Goal: Transaction & Acquisition: Book appointment/travel/reservation

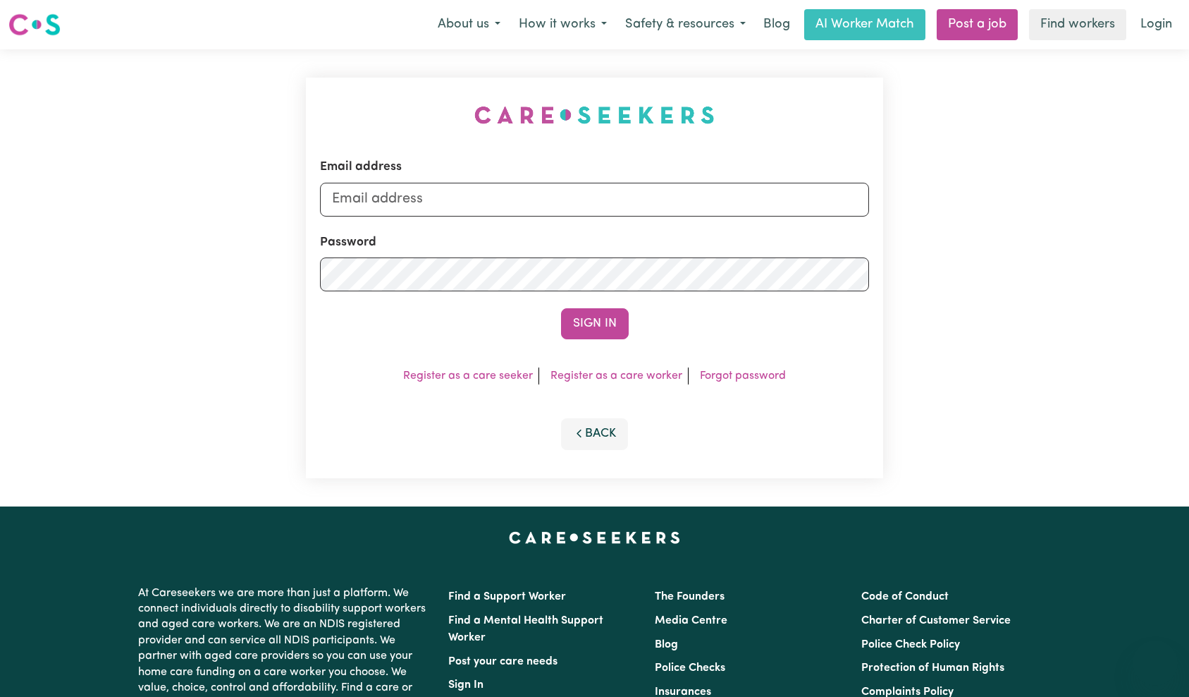
click at [557, 202] on input "Email address" at bounding box center [595, 199] width 550 height 34
type input "[EMAIL_ADDRESS][DOMAIN_NAME]"
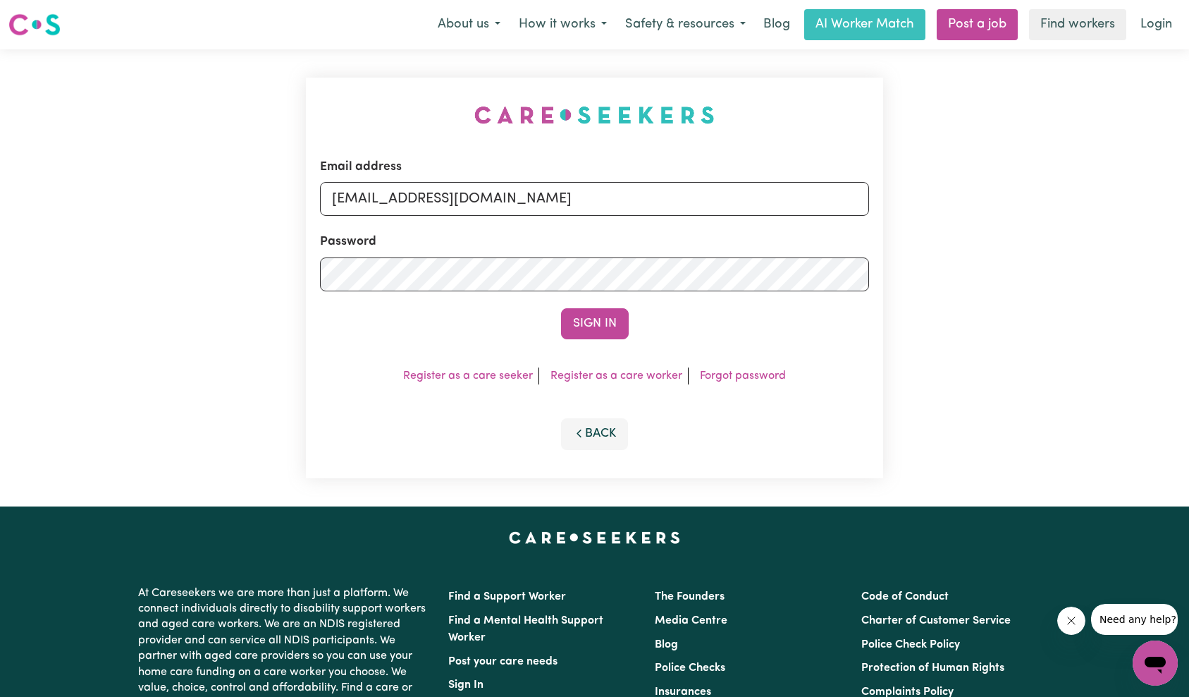
click at [576, 329] on button "Sign In" at bounding box center [595, 323] width 68 height 31
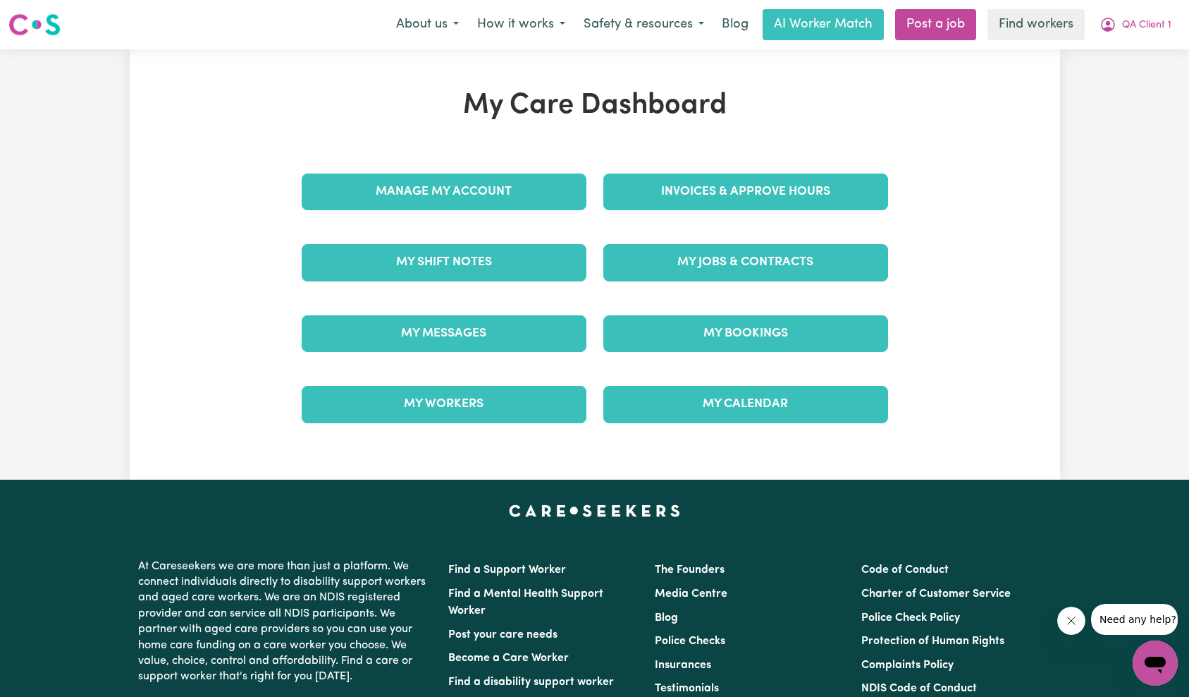
click at [719, 284] on div "My Jobs & Contracts" at bounding box center [746, 262] width 302 height 70
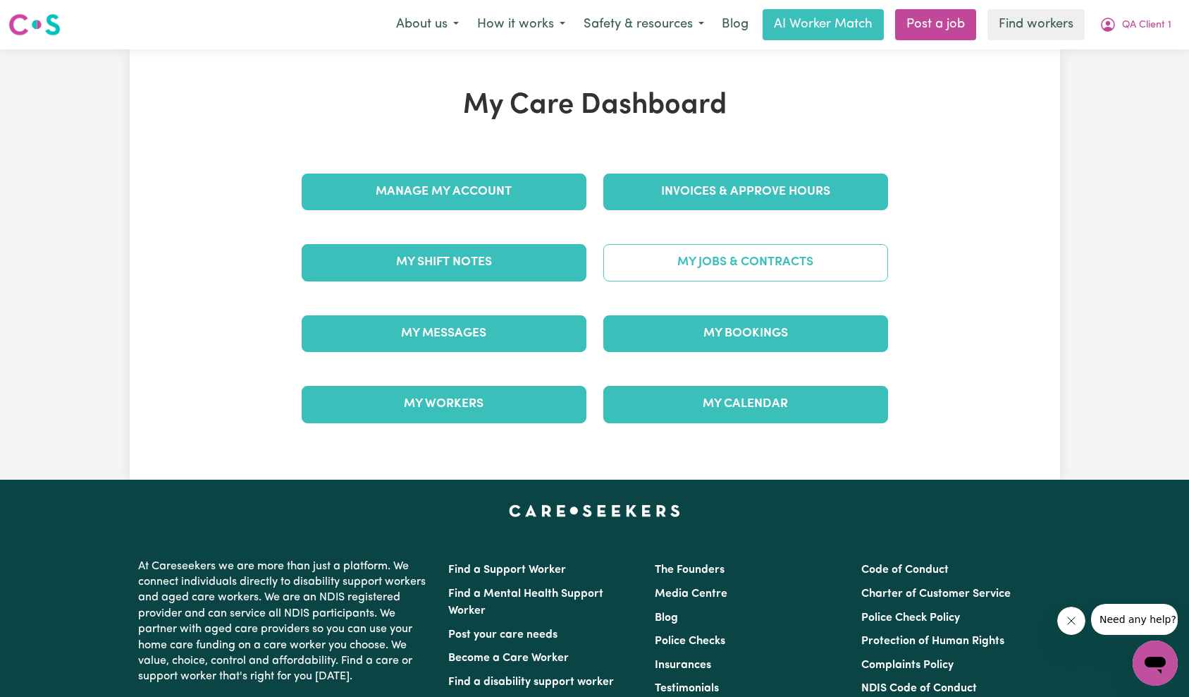
click at [730, 278] on link "My Jobs & Contracts" at bounding box center [745, 262] width 285 height 37
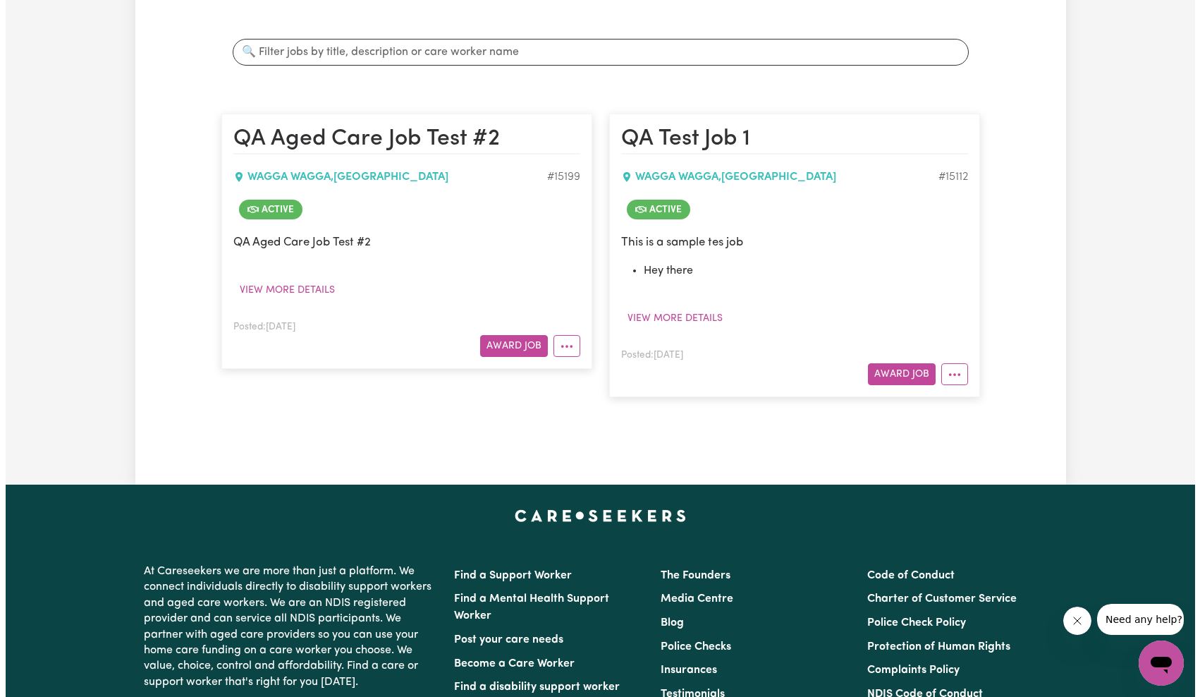
scroll to position [319, 0]
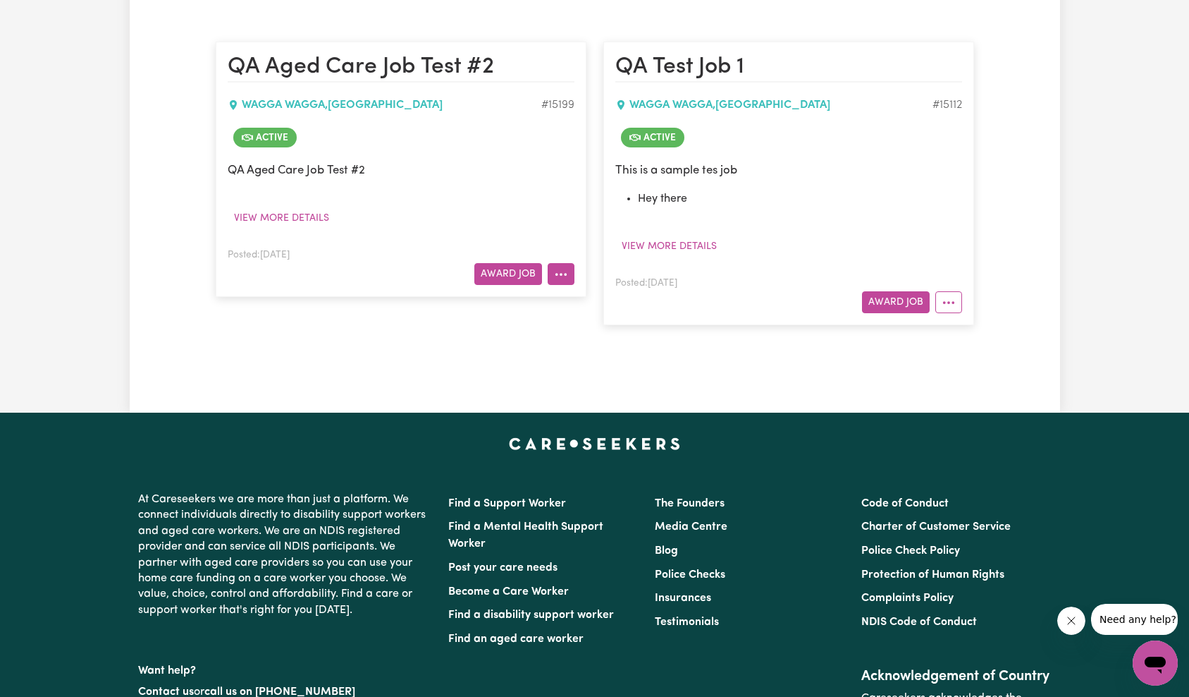
click at [559, 268] on icon "More options" at bounding box center [561, 274] width 14 height 14
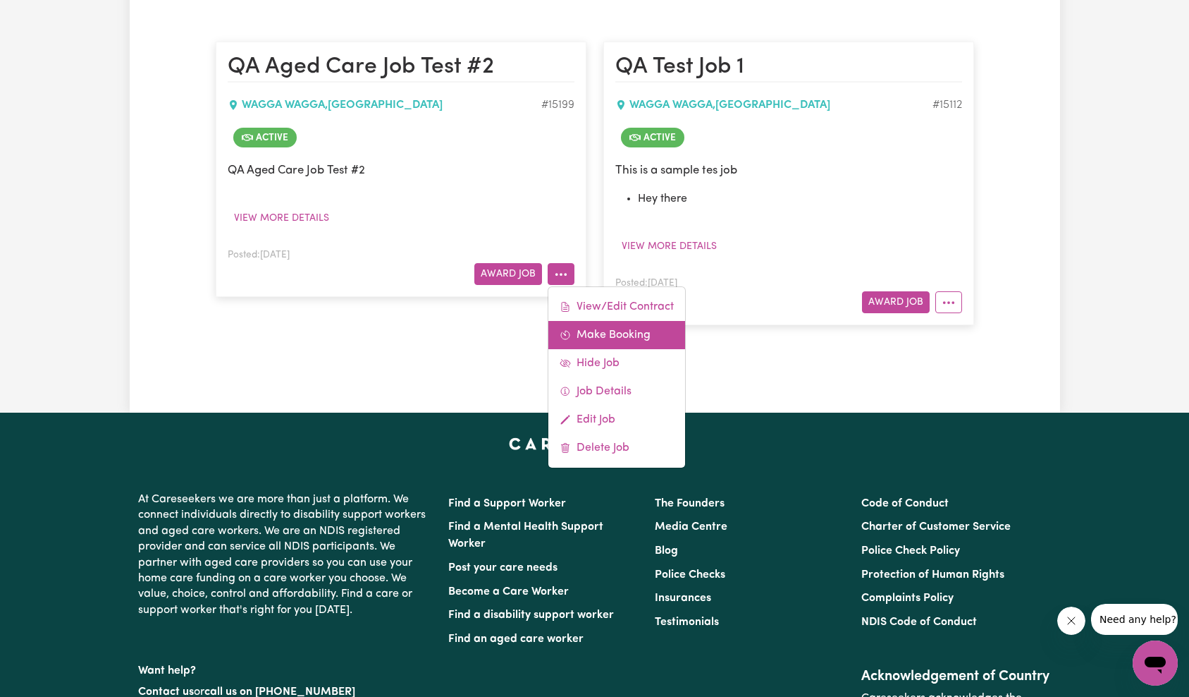
click at [623, 338] on link "Make Booking" at bounding box center [616, 335] width 137 height 28
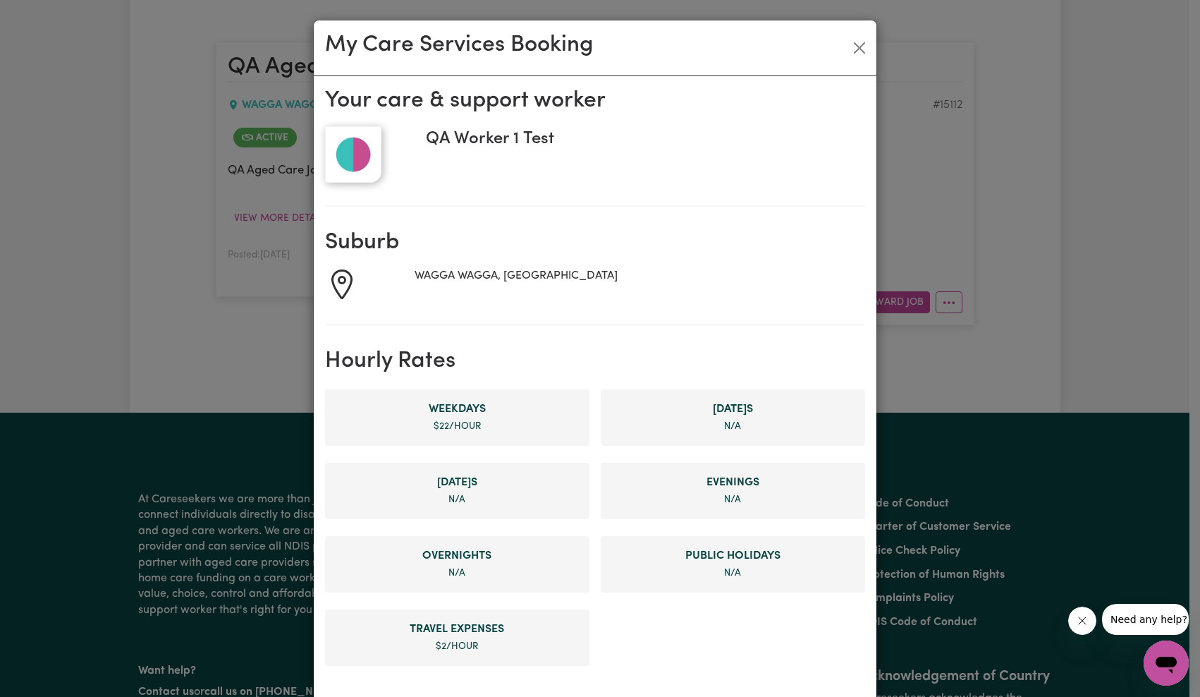
scroll to position [623, 0]
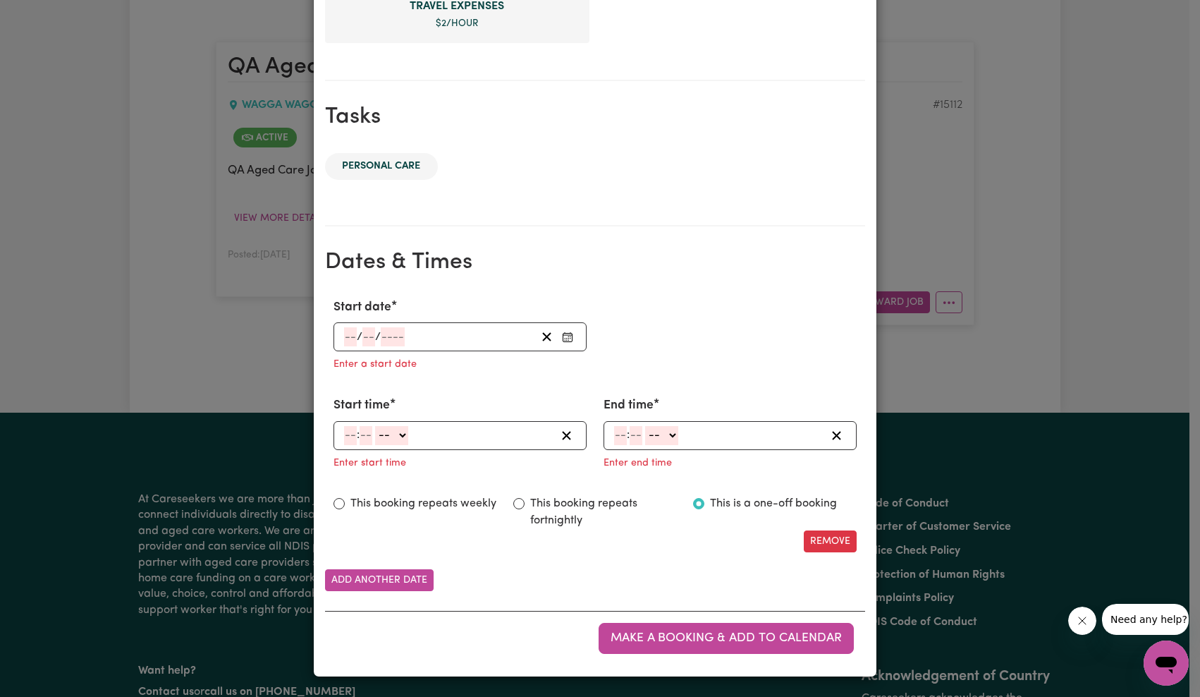
click at [385, 336] on input "number" at bounding box center [393, 336] width 24 height 19
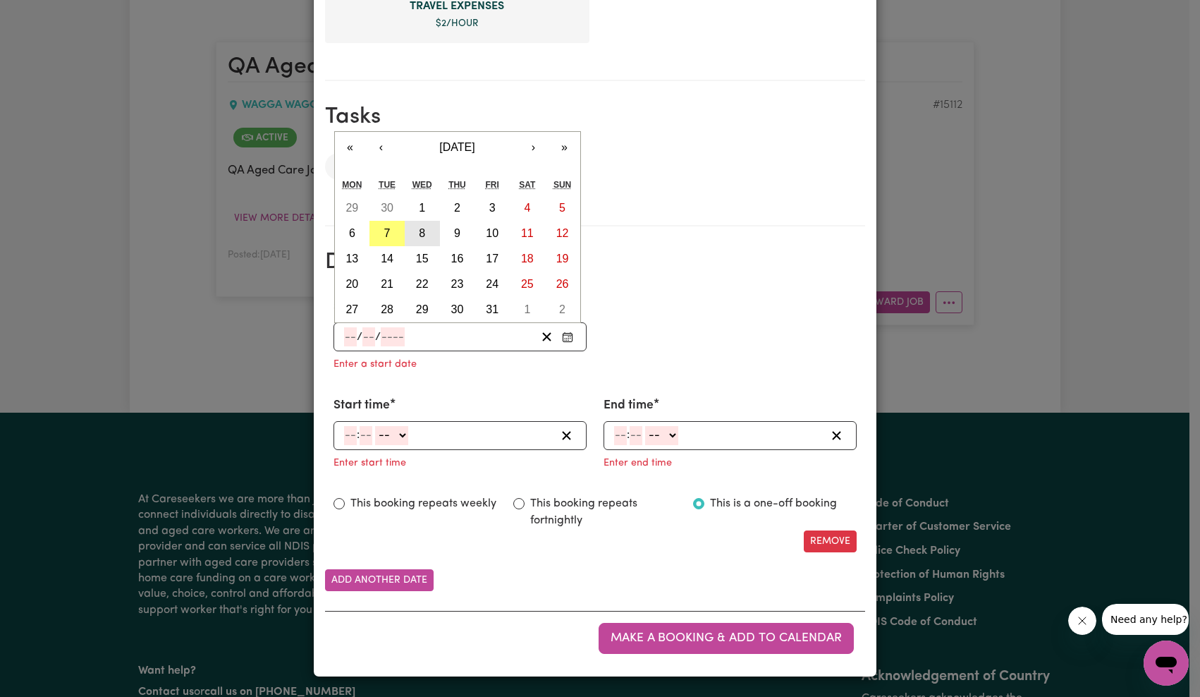
click at [419, 235] on abbr "8" at bounding box center [422, 233] width 6 height 12
type input "[DATE]"
type input "8"
type input "10"
type input "2025"
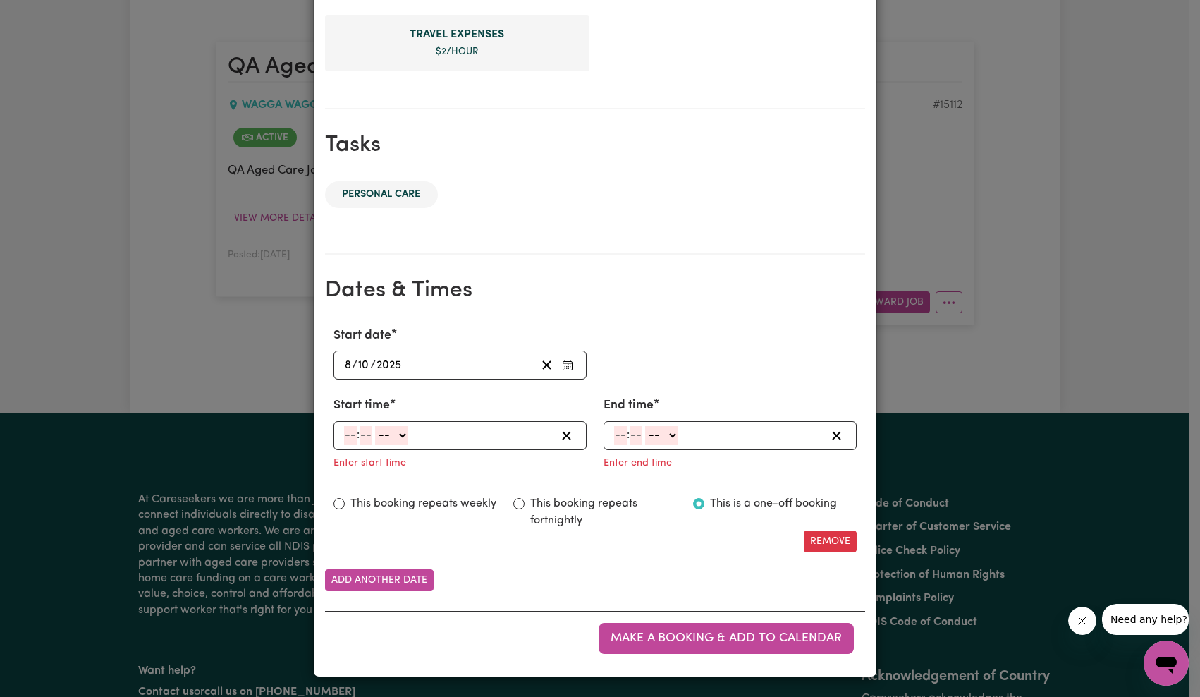
scroll to position [594, 0]
click at [345, 429] on input "number" at bounding box center [350, 435] width 13 height 19
type input "7"
type input "0"
select select "am"
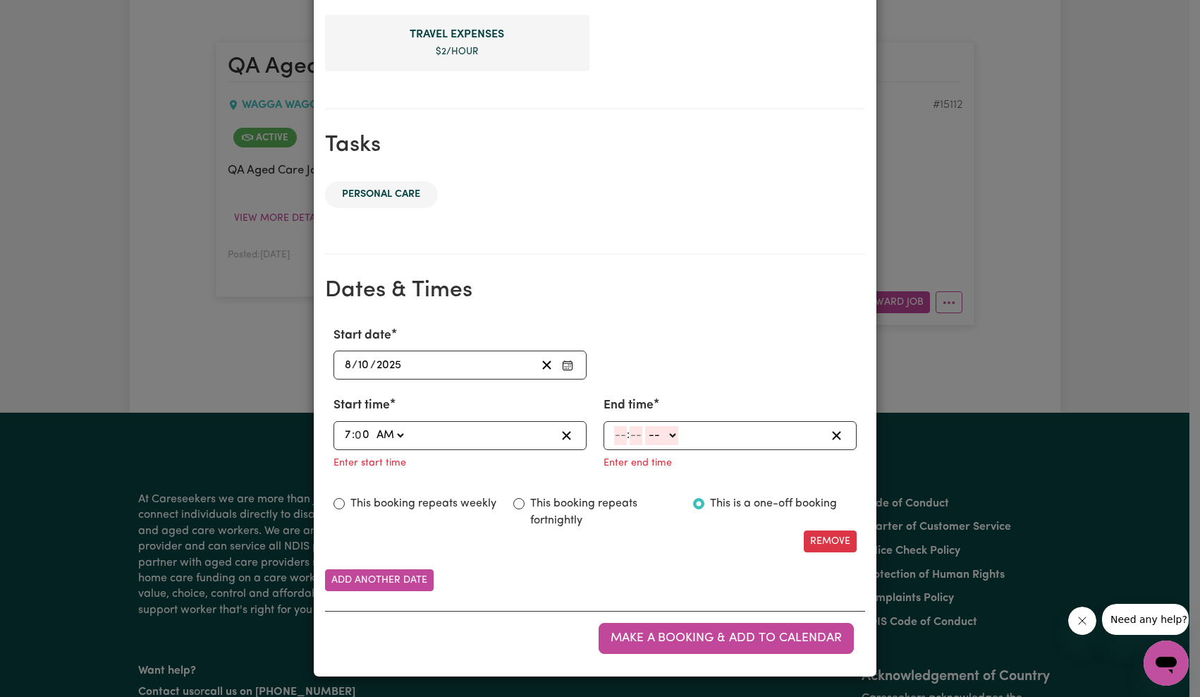
type input "07:00"
type input "7"
type input "20"
select select "am"
type input "07:20"
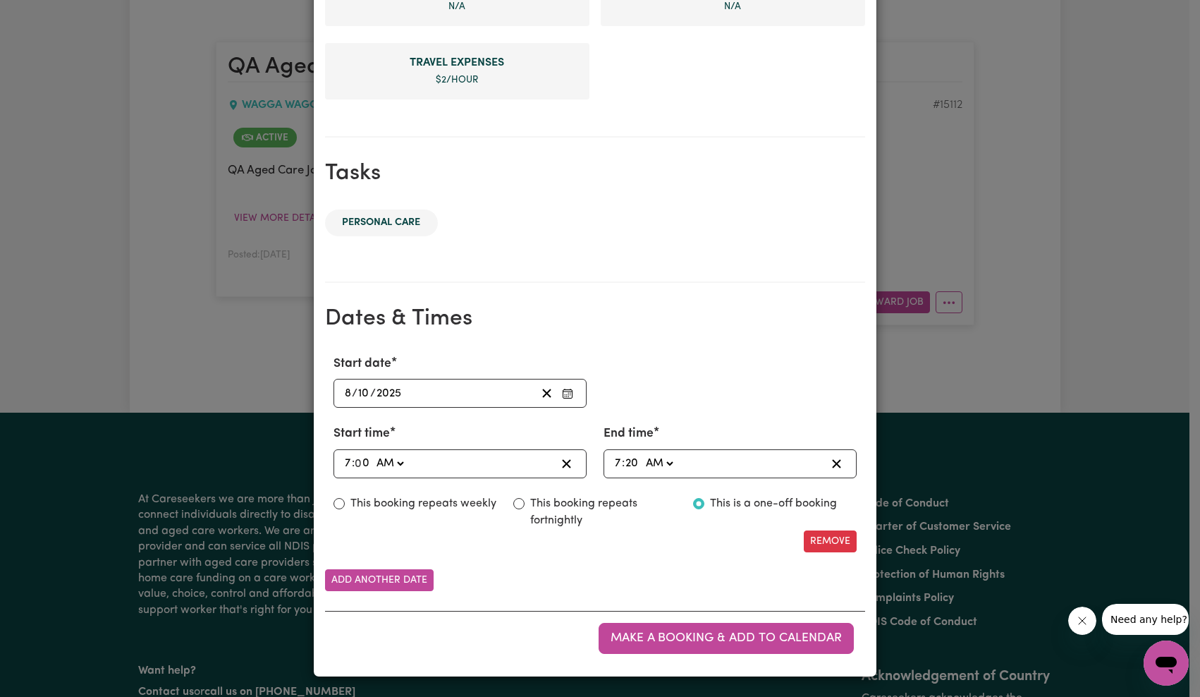
scroll to position [566, 0]
click at [740, 641] on span "Make a booking & add to calendar" at bounding box center [726, 638] width 231 height 12
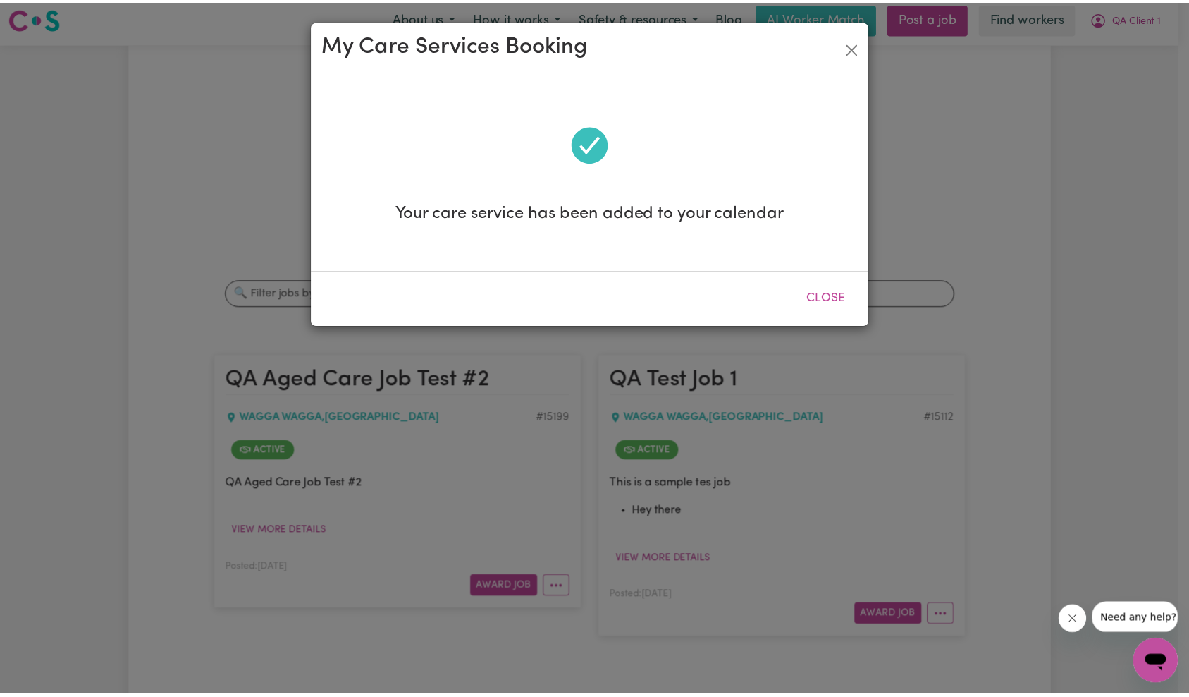
scroll to position [0, 0]
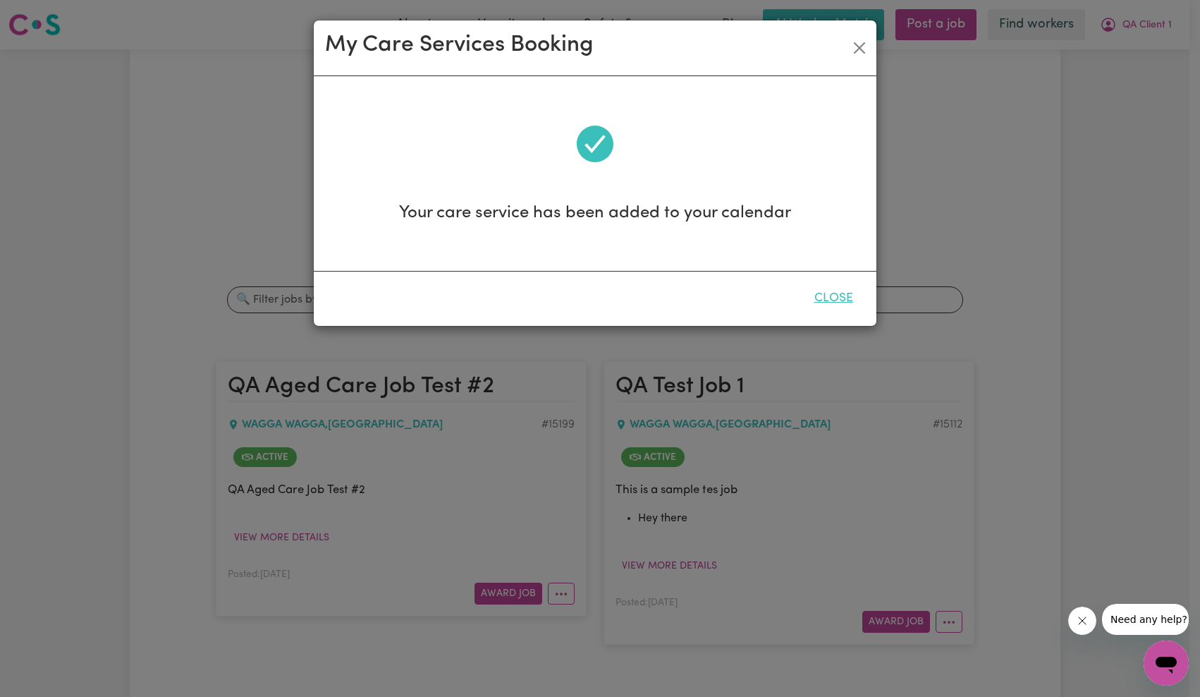
click at [845, 296] on button "Close" at bounding box center [833, 298] width 63 height 31
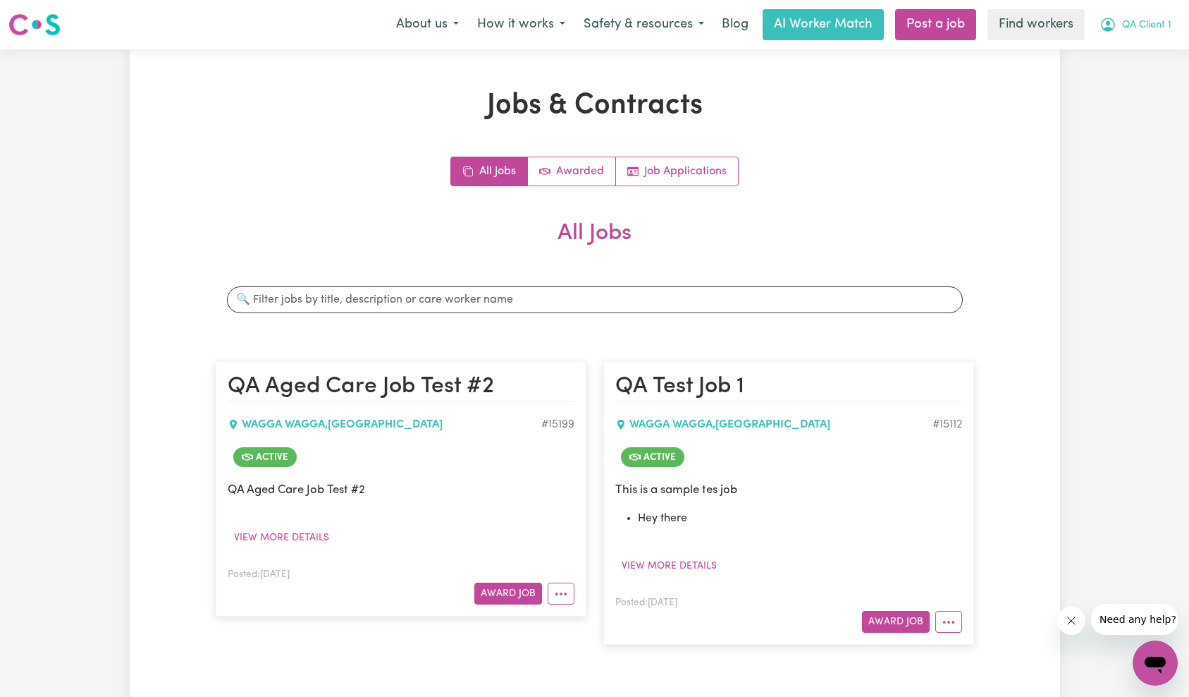
click at [1145, 26] on span "QA Client 1" at bounding box center [1146, 26] width 49 height 16
click at [1153, 20] on span "QA Client 1" at bounding box center [1146, 26] width 49 height 16
drag, startPoint x: 1156, startPoint y: 32, endPoint x: 1152, endPoint y: 41, distance: 10.1
click at [1156, 32] on span "QA Client 1" at bounding box center [1146, 26] width 49 height 16
click at [1125, 75] on link "Logout" at bounding box center [1124, 81] width 111 height 27
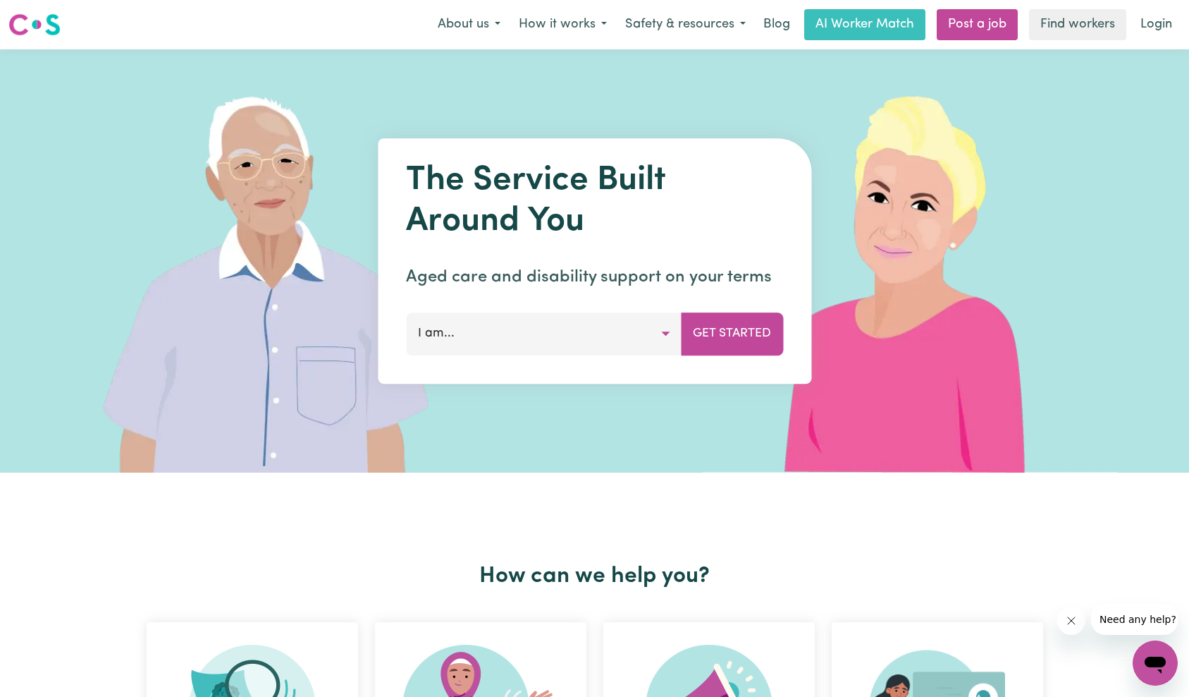
click at [1147, 26] on link "Login" at bounding box center [1156, 24] width 49 height 31
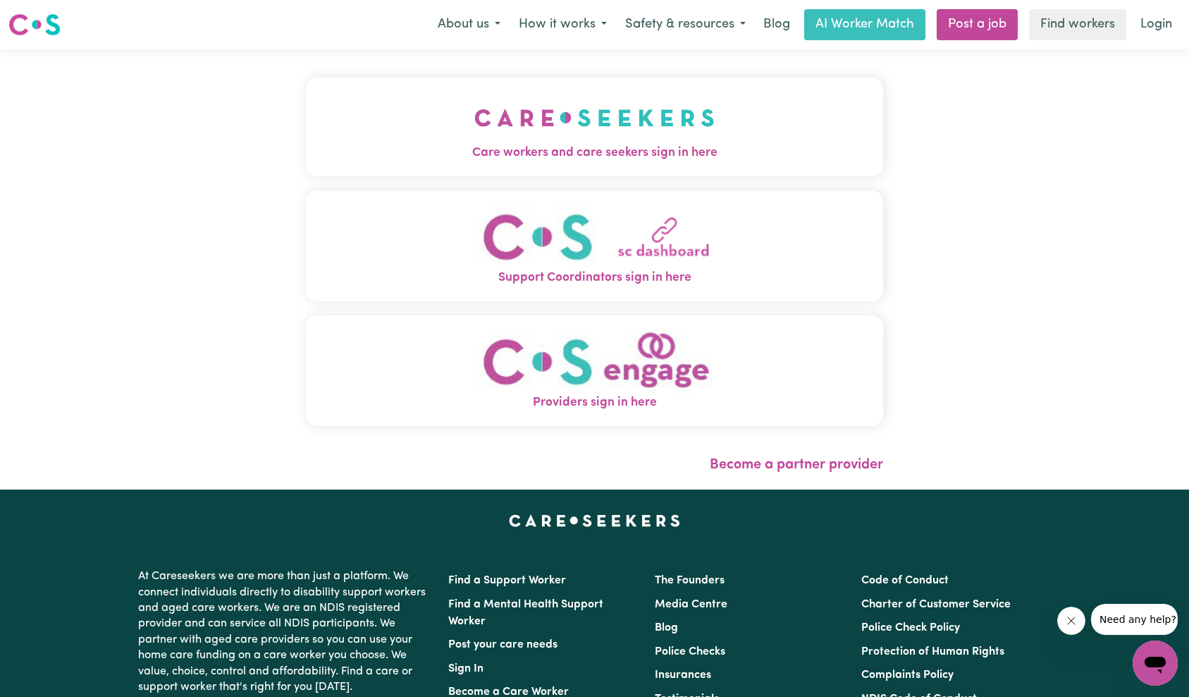
click at [474, 106] on img "Care workers and care seekers sign in here" at bounding box center [594, 118] width 240 height 52
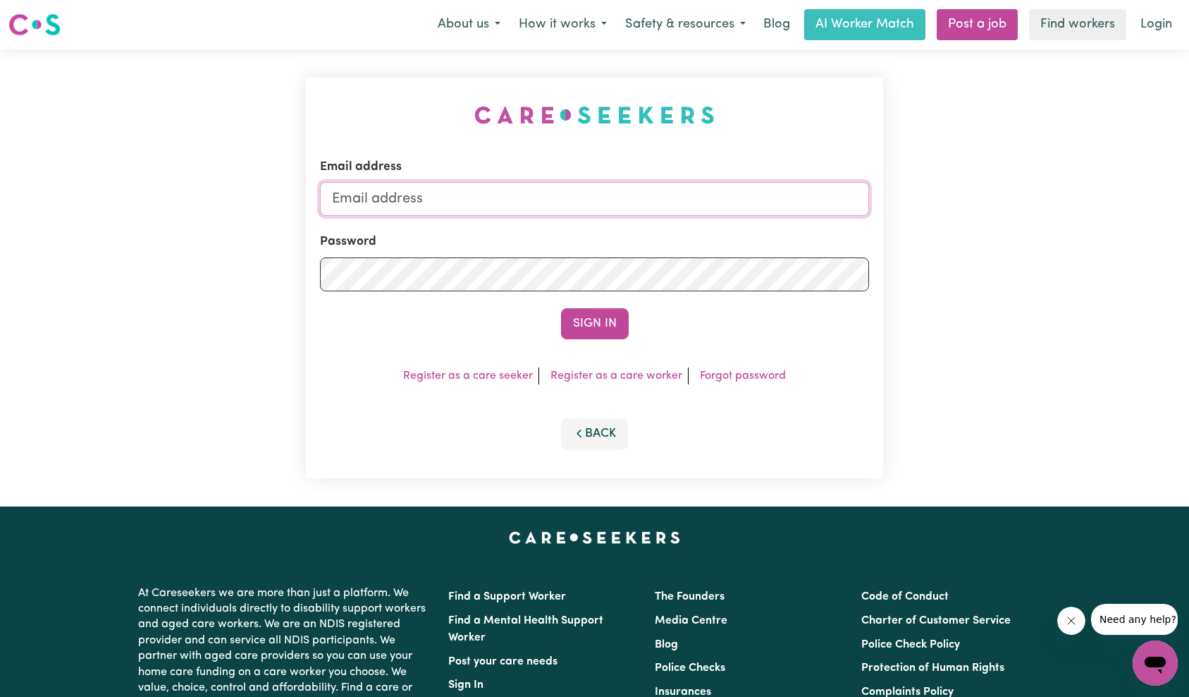
click at [674, 210] on input "Email address" at bounding box center [595, 199] width 550 height 34
type input "[EMAIL_ADDRESS][DOMAIN_NAME]"
click at [614, 306] on form "Email address [EMAIL_ADDRESS][DOMAIN_NAME] Password Sign In" at bounding box center [595, 248] width 550 height 181
click at [603, 312] on button "Sign In" at bounding box center [595, 323] width 68 height 31
